Goal: Transaction & Acquisition: Purchase product/service

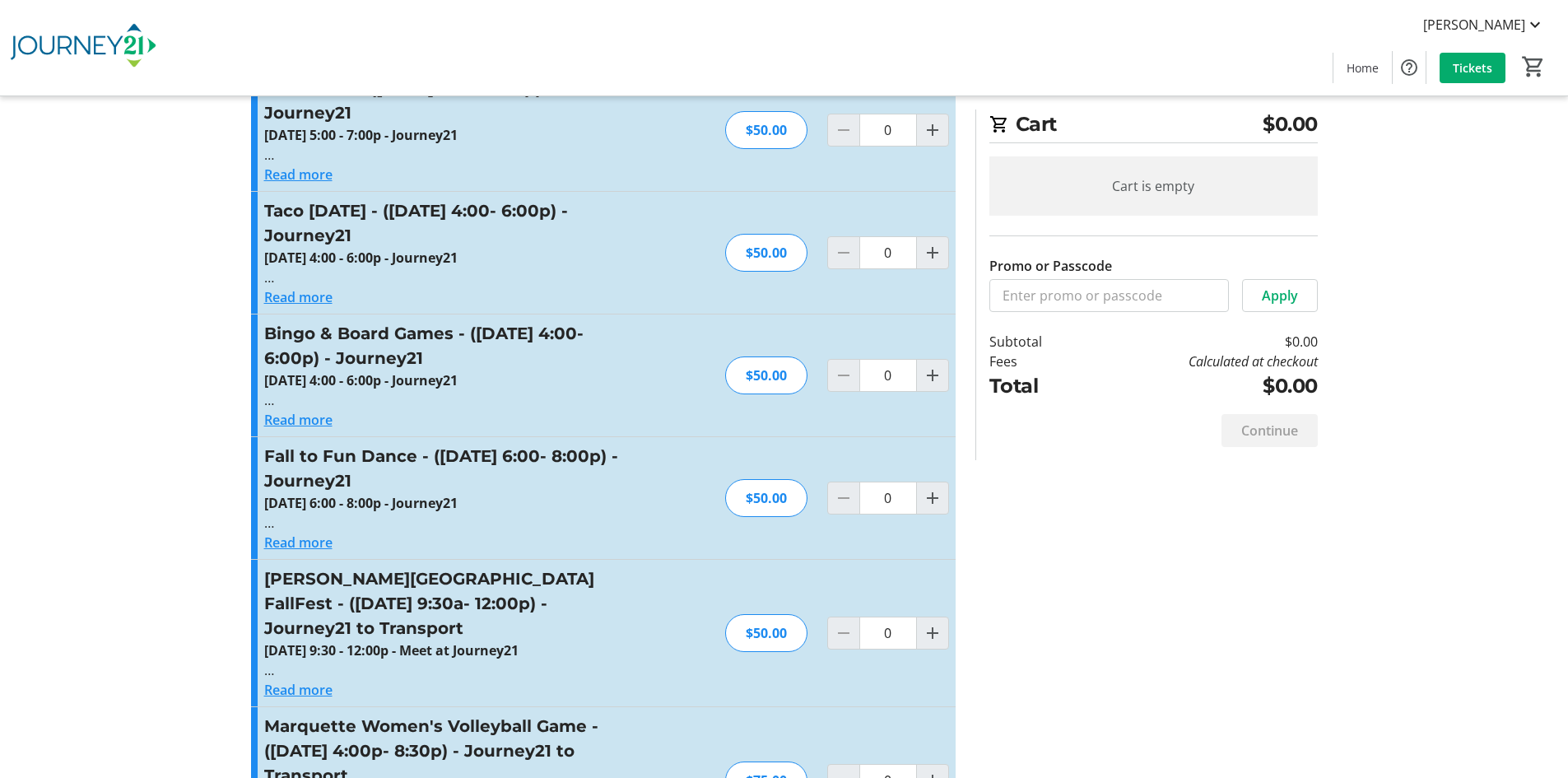
scroll to position [4772, 0]
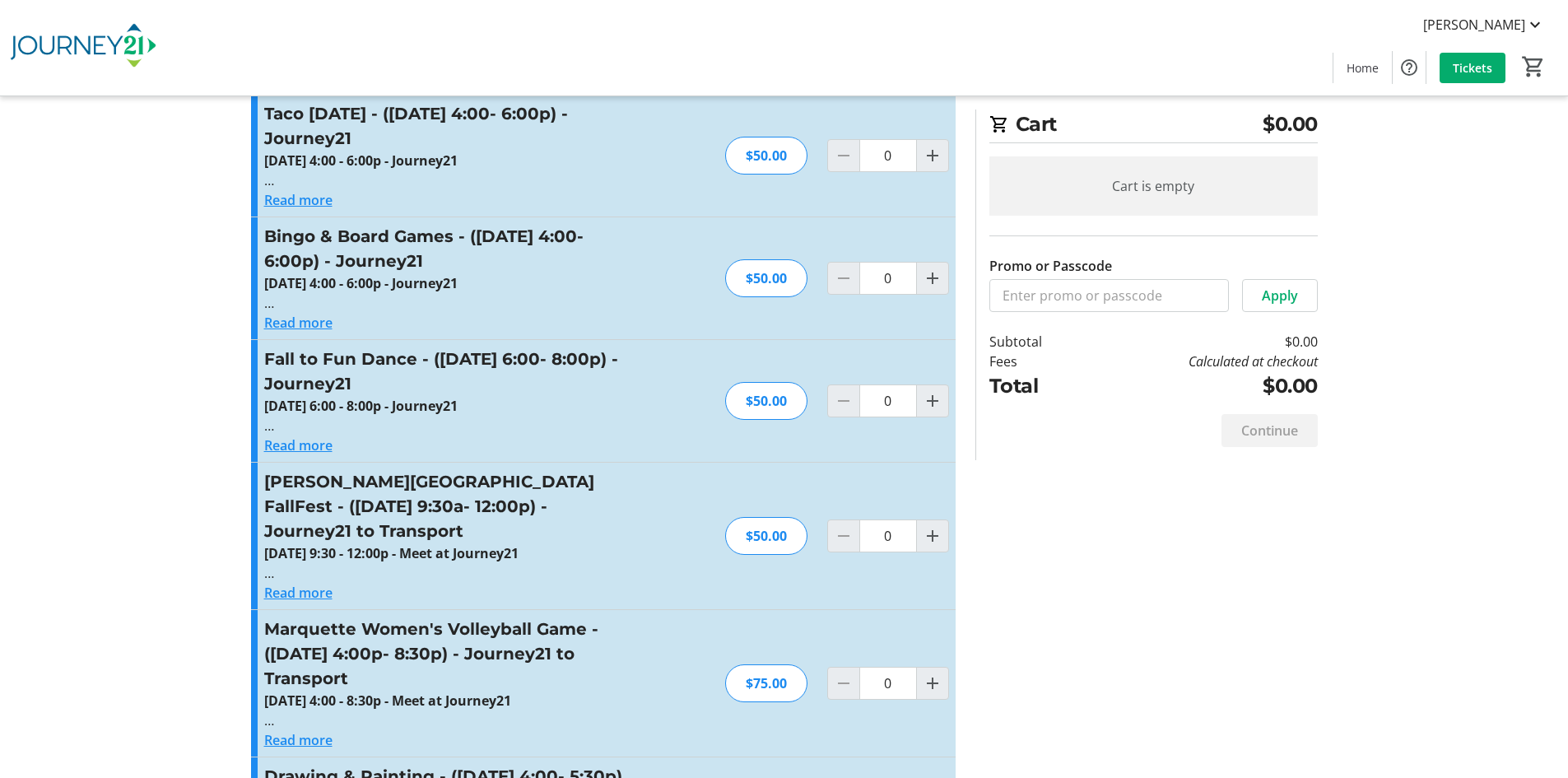
click at [304, 730] on button "Read more" at bounding box center [298, 740] width 68 height 19
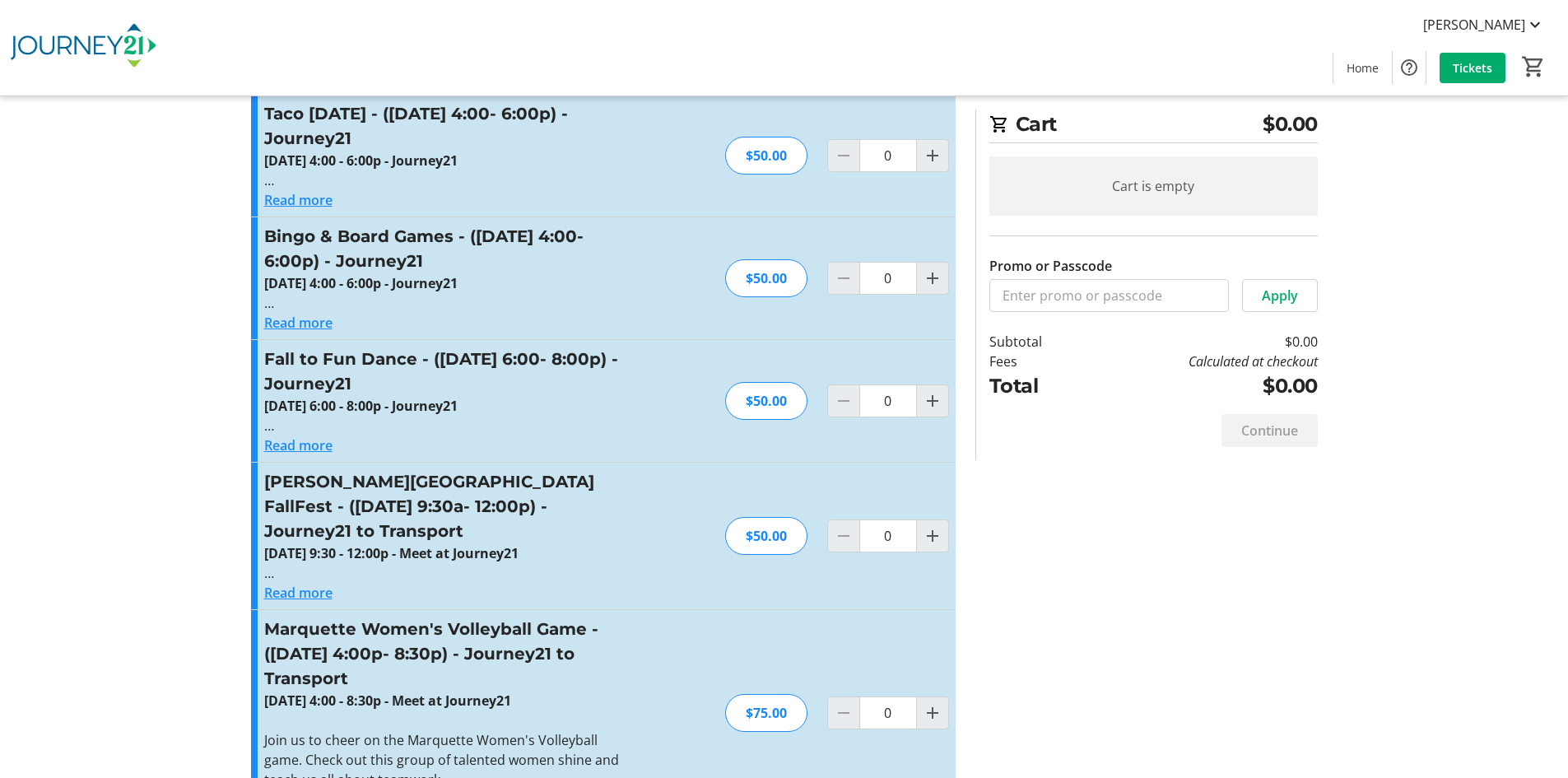
scroll to position [4855, 0]
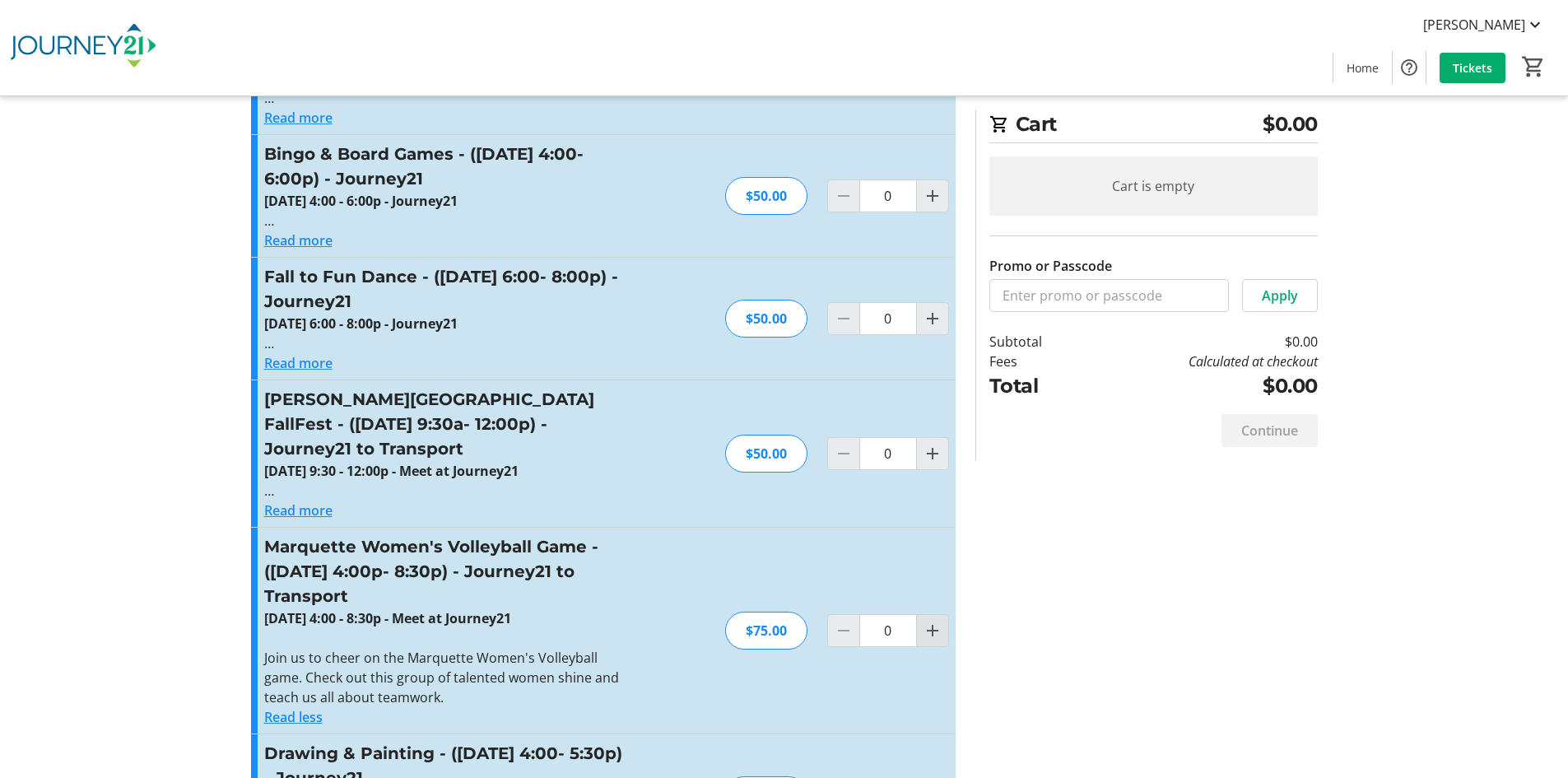
click at [933, 620] on mat-icon "Increment by one" at bounding box center [932, 630] width 20 height 19
type input "1"
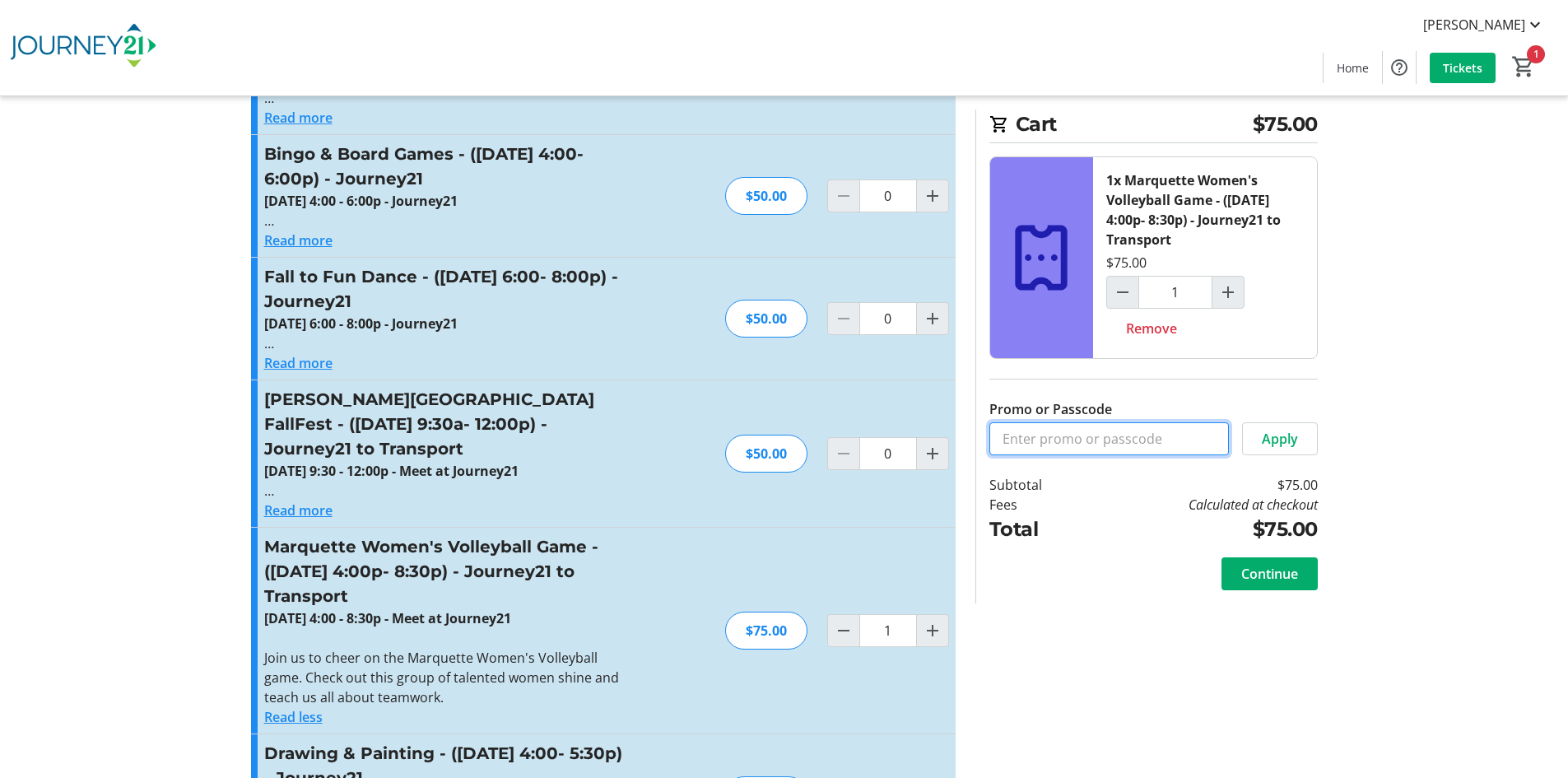
click at [1063, 437] on input "Promo or Passcode" at bounding box center [1109, 439] width 240 height 33
type input "MCW"
click at [1284, 442] on span "Apply" at bounding box center [1279, 439] width 36 height 19
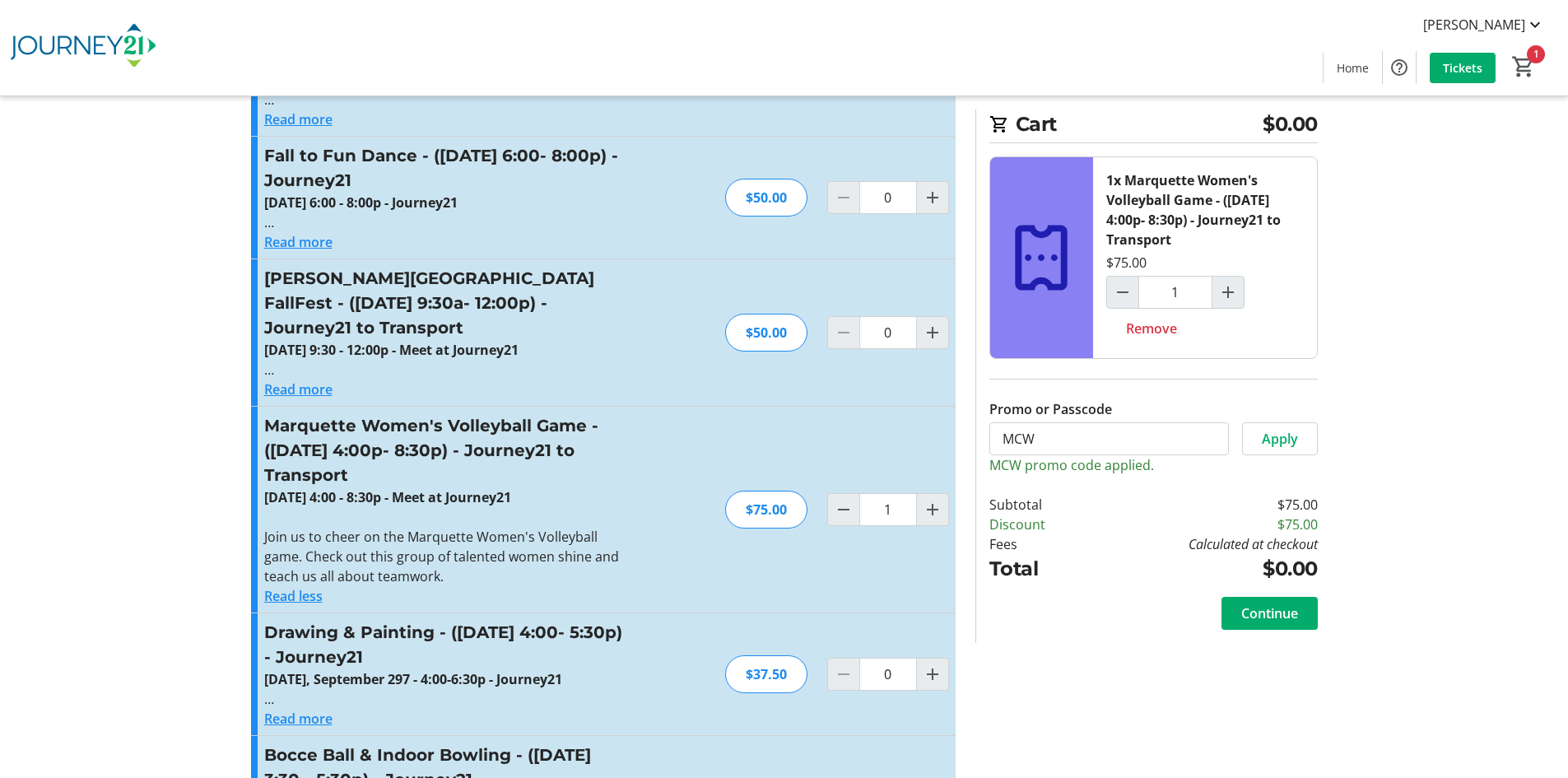
scroll to position [5019, 0]
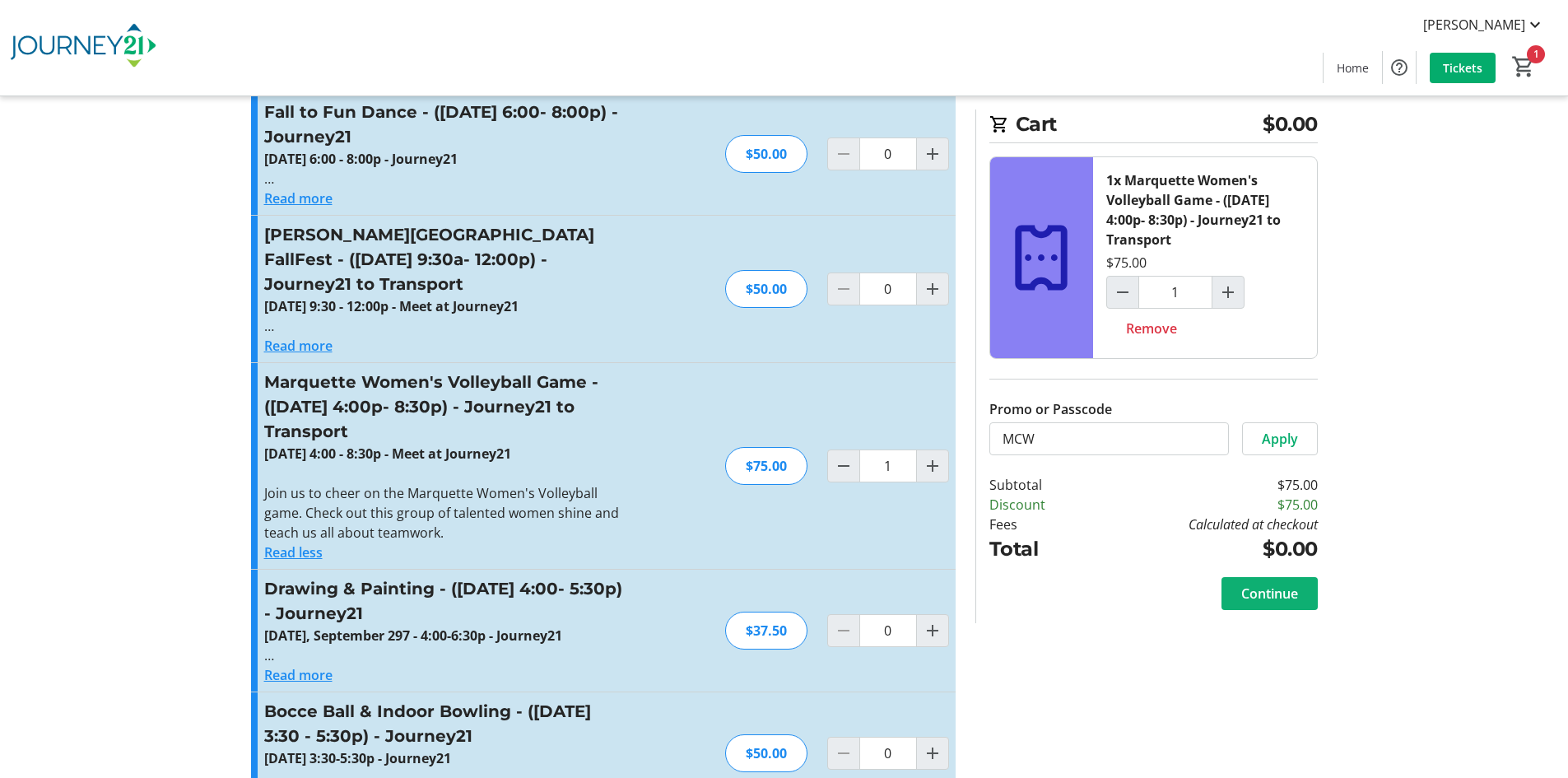
click at [1264, 595] on span "Continue" at bounding box center [1270, 593] width 57 height 19
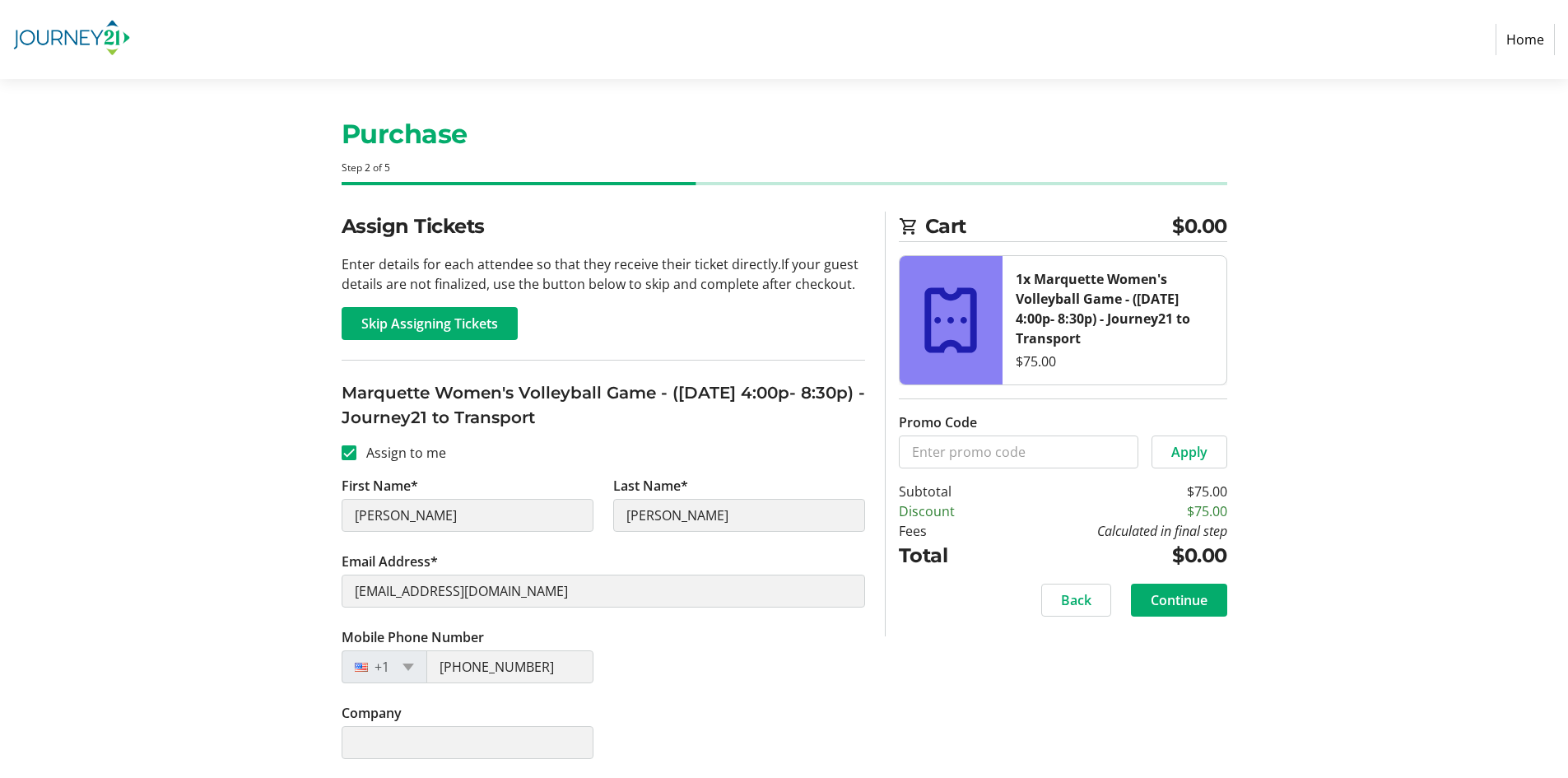
scroll to position [5, 0]
click at [1186, 596] on span "Continue" at bounding box center [1179, 599] width 57 height 19
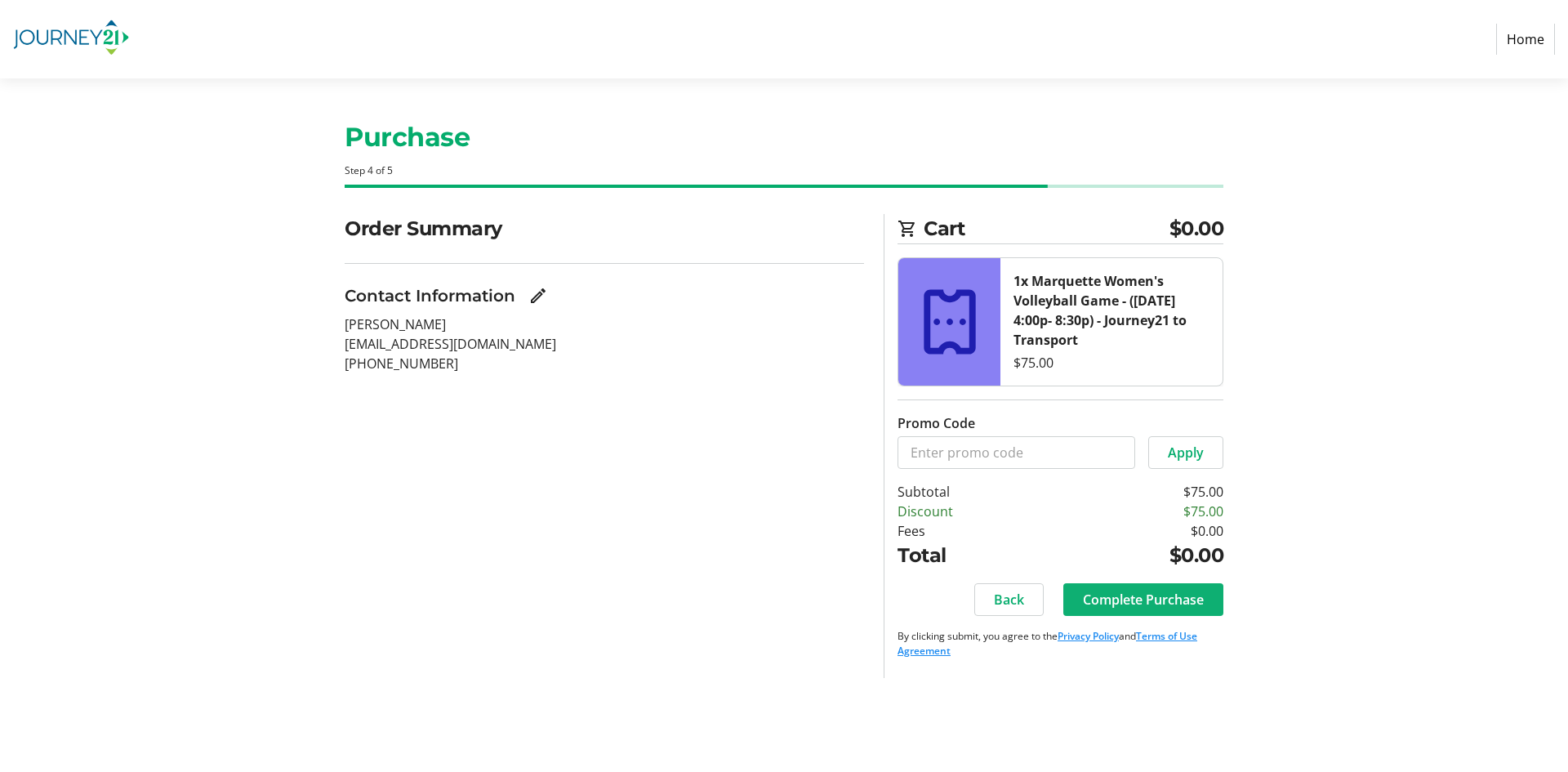
click at [1143, 598] on span "Complete Purchase" at bounding box center [1143, 599] width 121 height 19
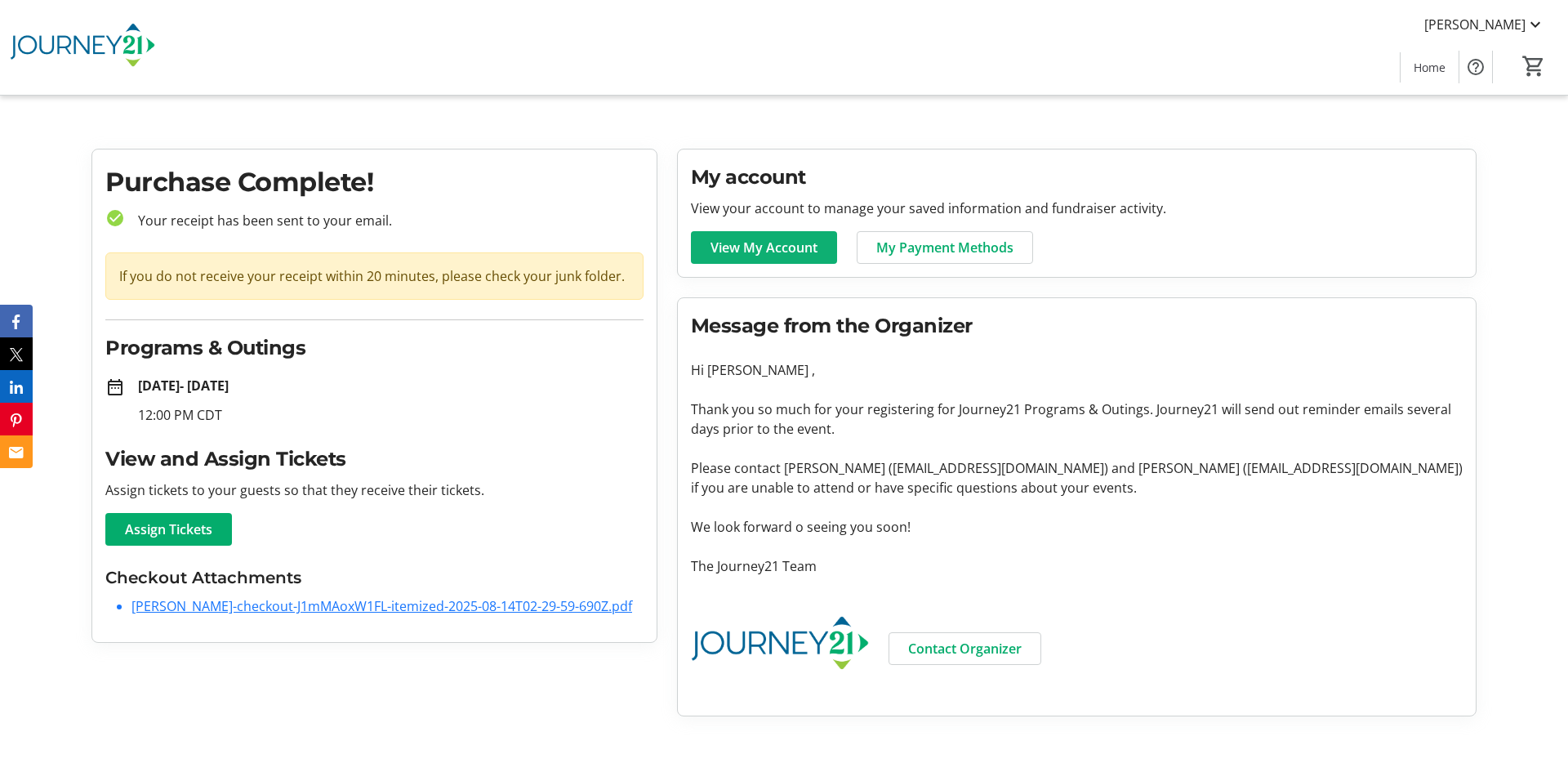
click at [737, 246] on span "View My Account" at bounding box center [764, 248] width 107 height 19
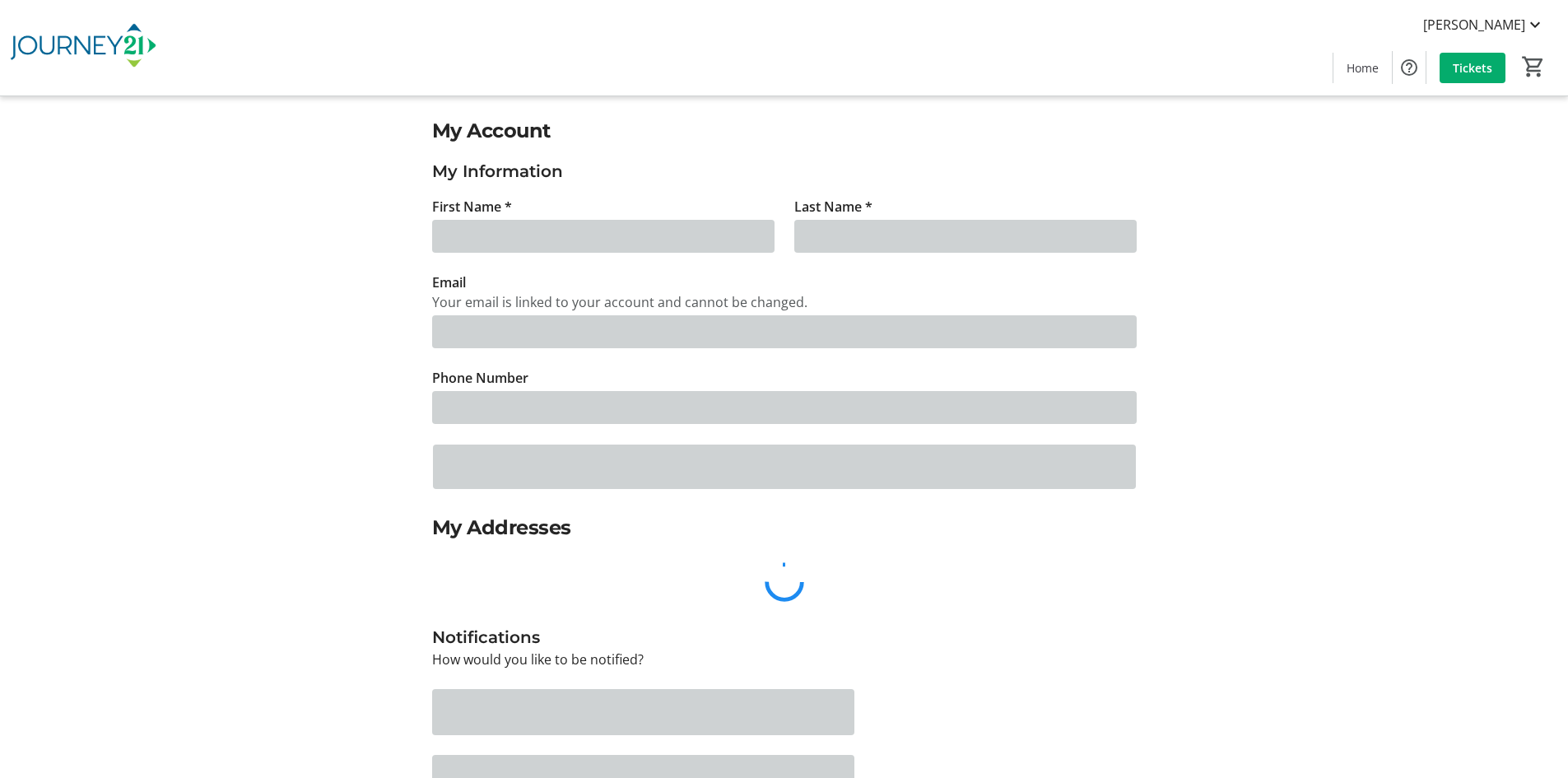
type input "[PERSON_NAME]"
type input "[EMAIL_ADDRESS][DOMAIN_NAME]"
type input "[PHONE_NUMBER]"
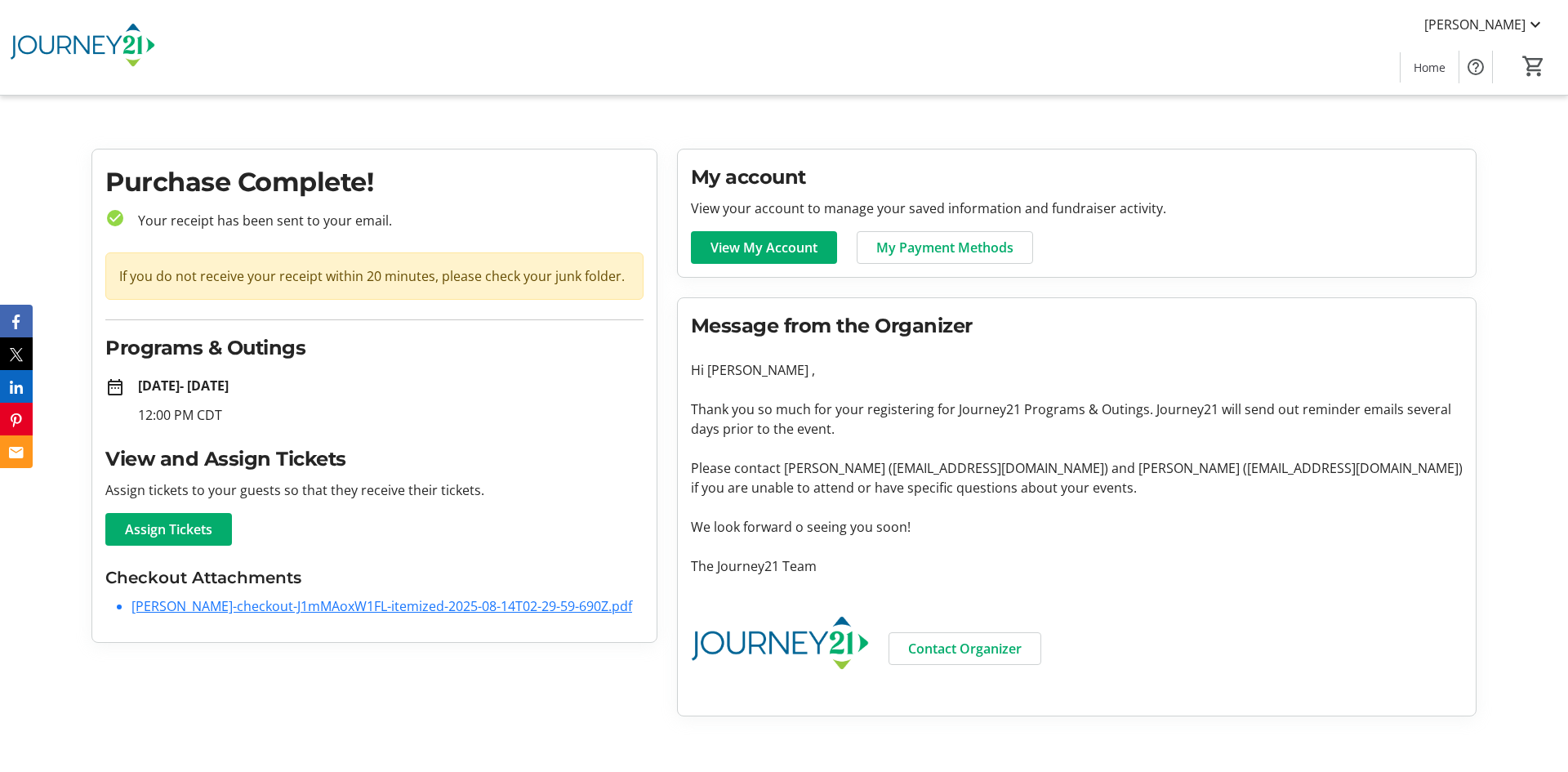
click at [267, 611] on link "[PERSON_NAME]-checkout-J1mMAoxW1FL-itemized-2025-08-14T02-29-59-690Z.pdf" at bounding box center [381, 606] width 500 height 18
click at [201, 606] on link "[PERSON_NAME]-checkout-J1mMAoxW1FL-itemized-2025-08-14T02-29-59-690Z.pdf" at bounding box center [381, 606] width 500 height 18
click at [1534, 23] on mat-icon at bounding box center [1536, 24] width 19 height 19
click at [1304, 40] on div at bounding box center [784, 386] width 1568 height 772
click at [389, 607] on link "[PERSON_NAME]-checkout-J1mMAoxW1FL-itemized-2025-08-14T02-29-59-690Z.pdf" at bounding box center [381, 606] width 500 height 18
